Goal: Navigation & Orientation: Go to known website

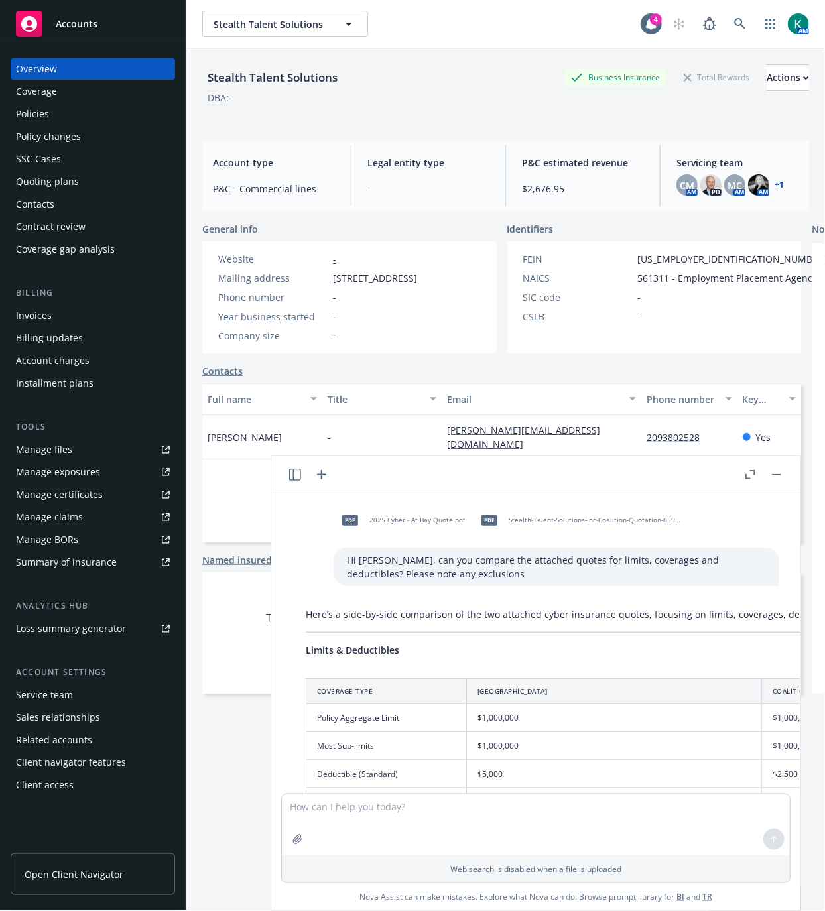
scroll to position [724, 0]
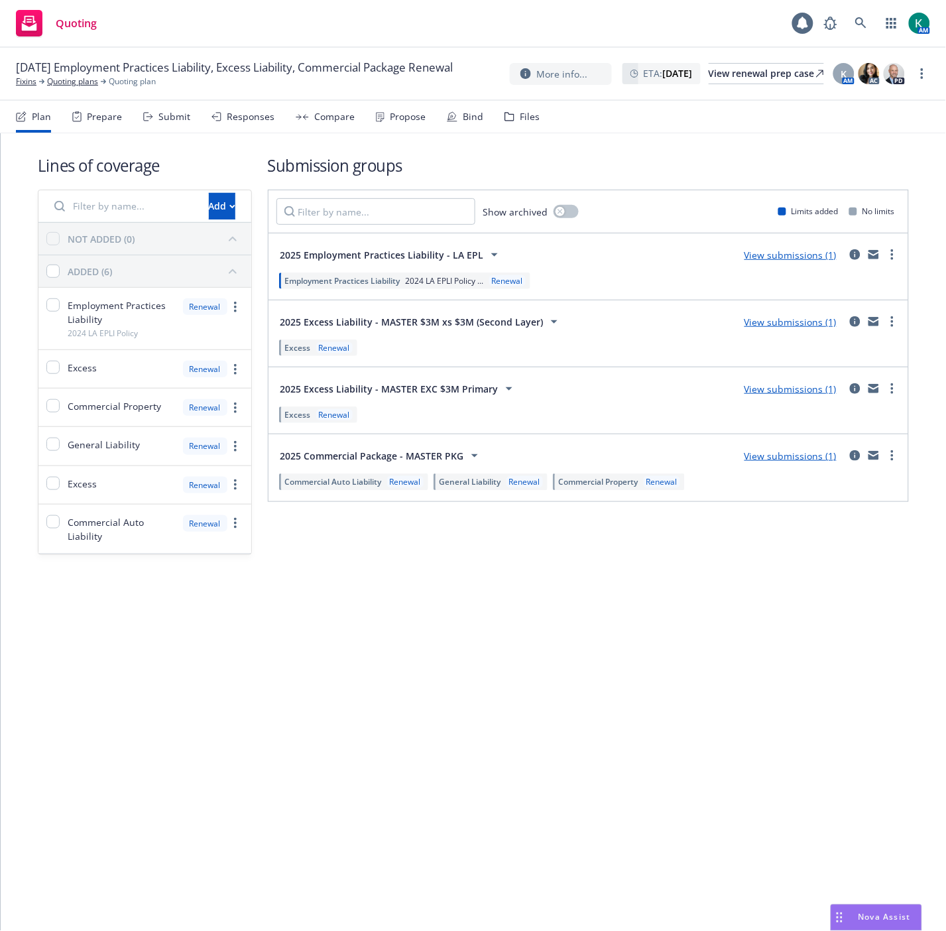
click at [103, 116] on div "Prepare" at bounding box center [104, 116] width 35 height 11
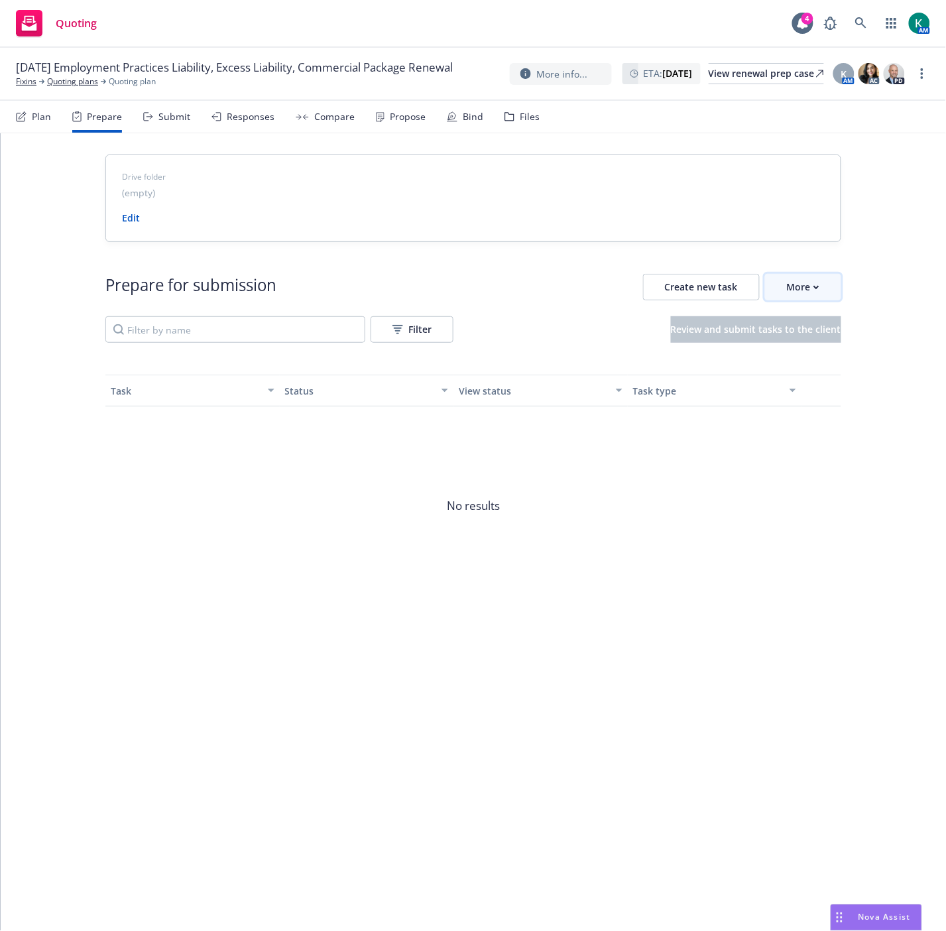
click at [826, 298] on button "More" at bounding box center [803, 287] width 76 height 27
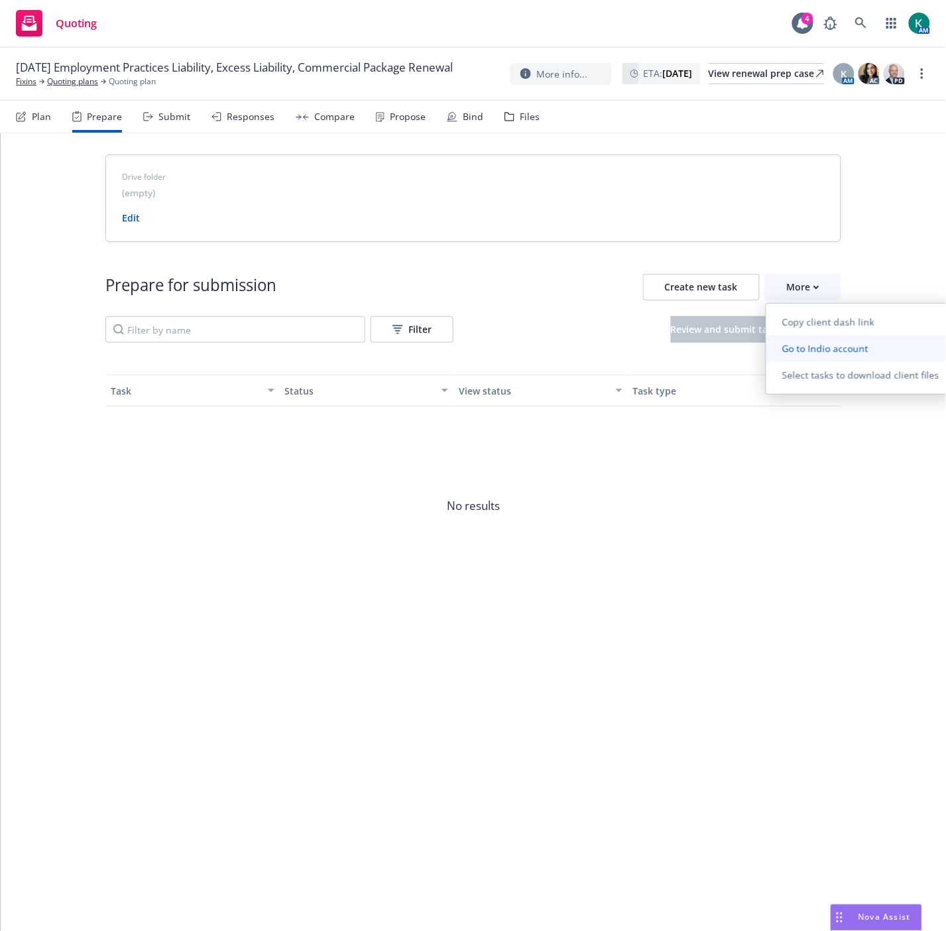
click at [803, 347] on span "Go to Indio account" at bounding box center [826, 348] width 118 height 13
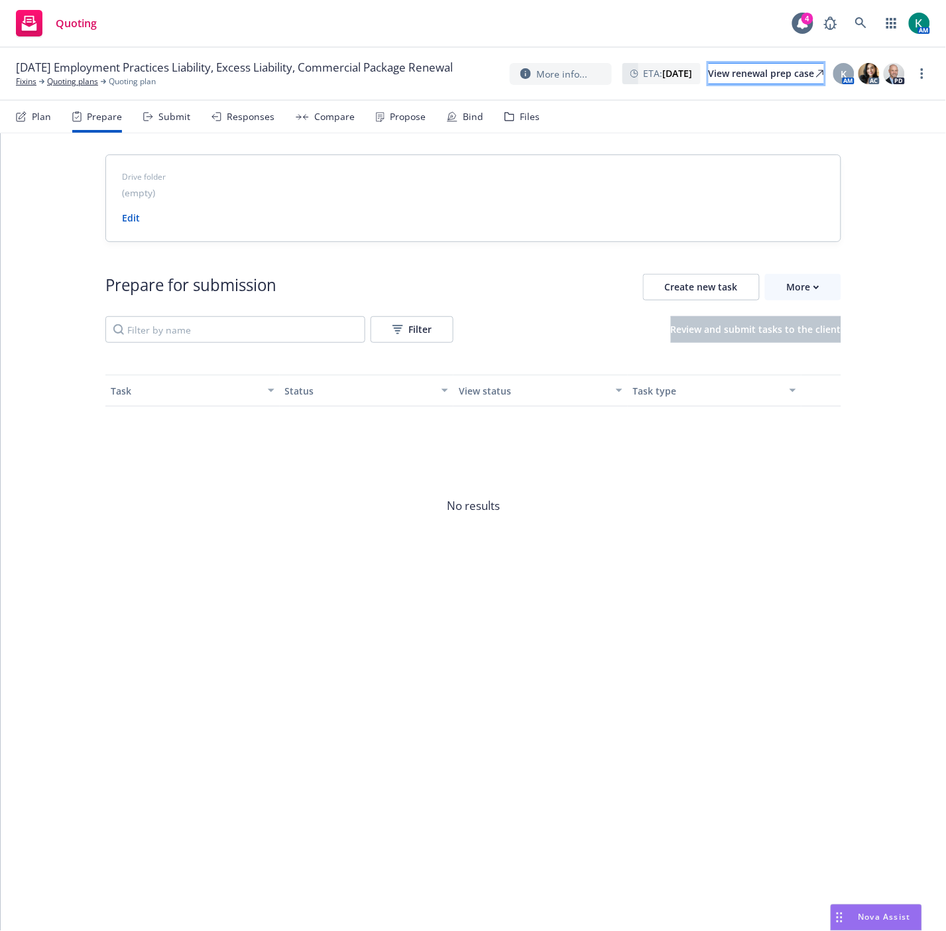
click at [738, 66] on div "View renewal prep case" at bounding box center [766, 74] width 115 height 20
click at [505, 111] on div "Files" at bounding box center [522, 117] width 35 height 32
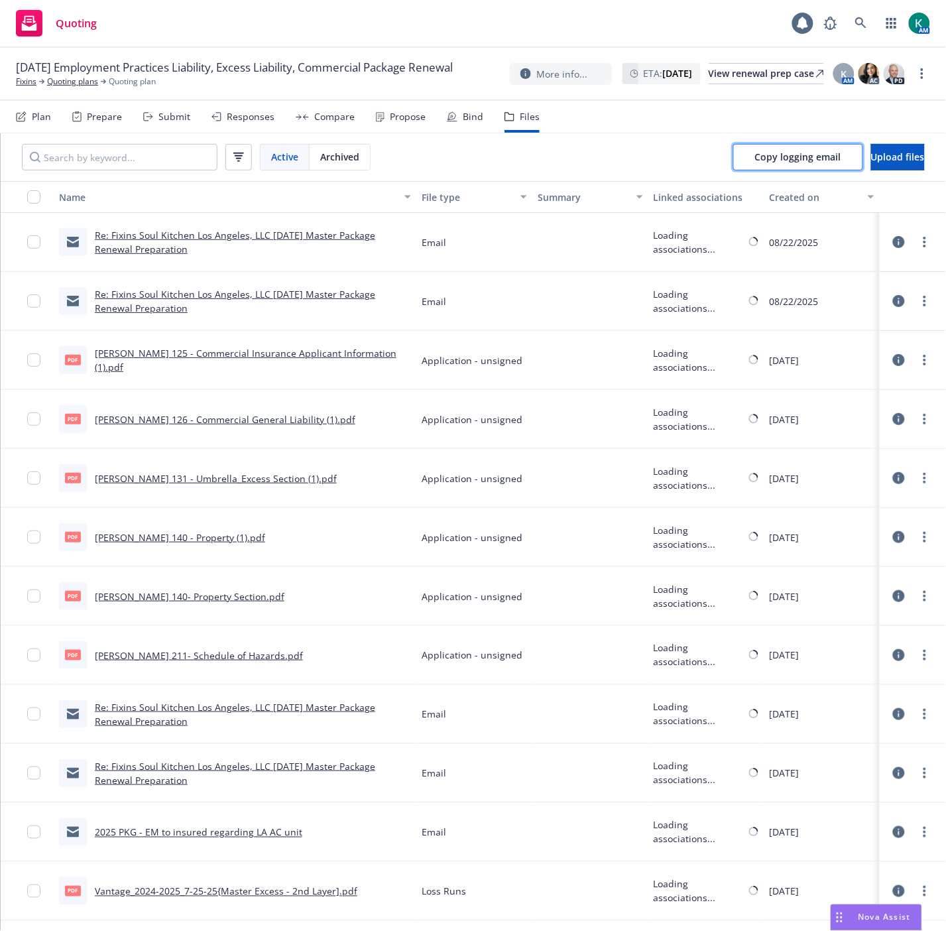
click at [793, 161] on span "Copy logging email" at bounding box center [798, 157] width 86 height 13
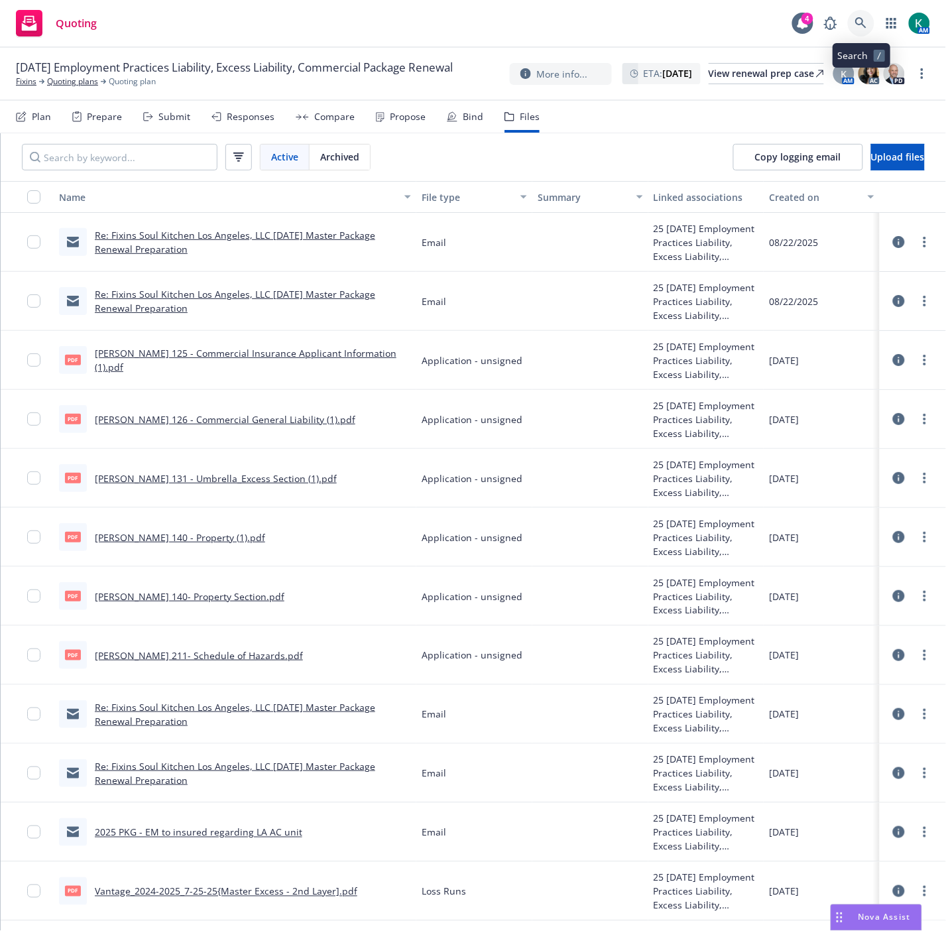
click at [869, 17] on link at bounding box center [861, 23] width 27 height 27
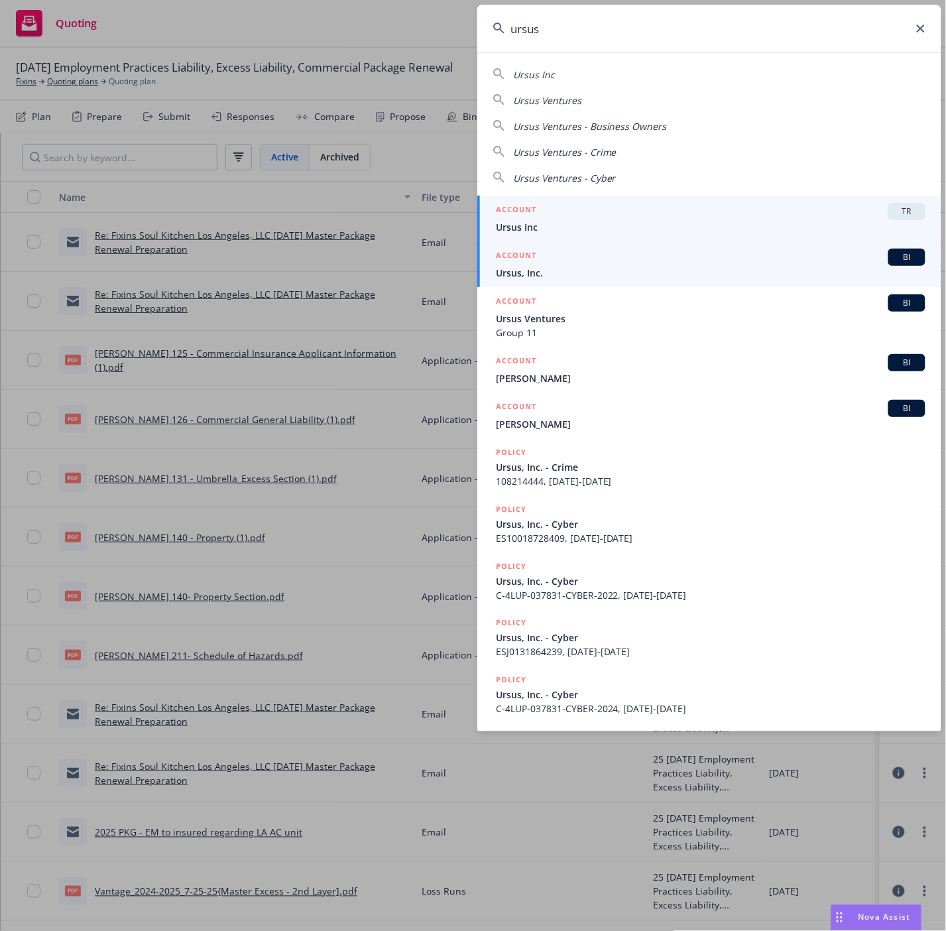
type input "ursus"
click at [579, 275] on span "Ursus, Inc." at bounding box center [711, 273] width 430 height 14
